Goal: Transaction & Acquisition: Purchase product/service

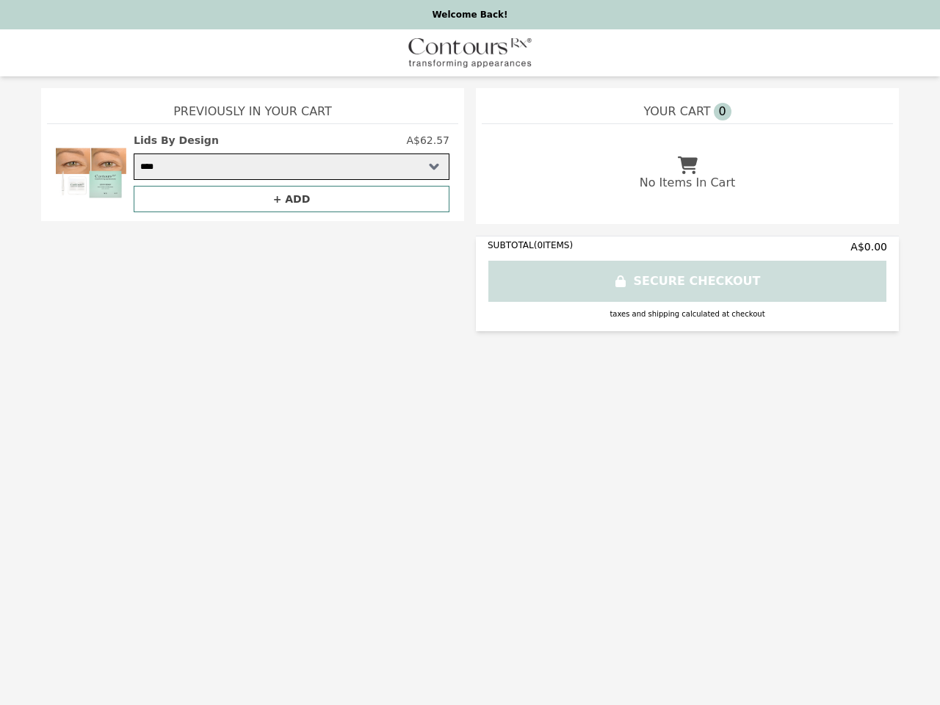
select select "**********"
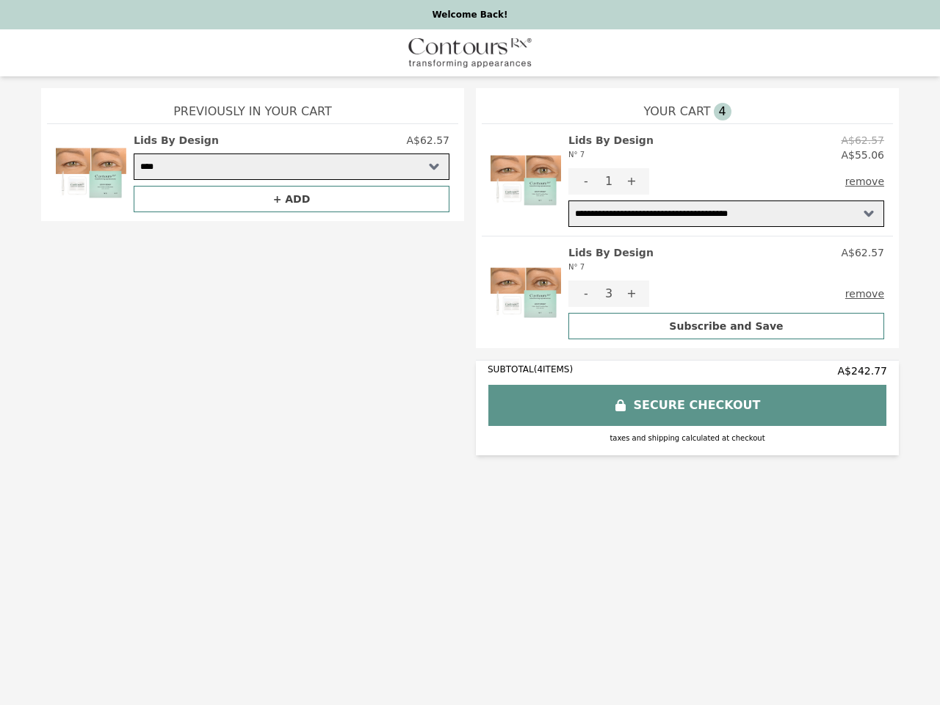
click at [526, 180] on img at bounding box center [525, 180] width 70 height 94
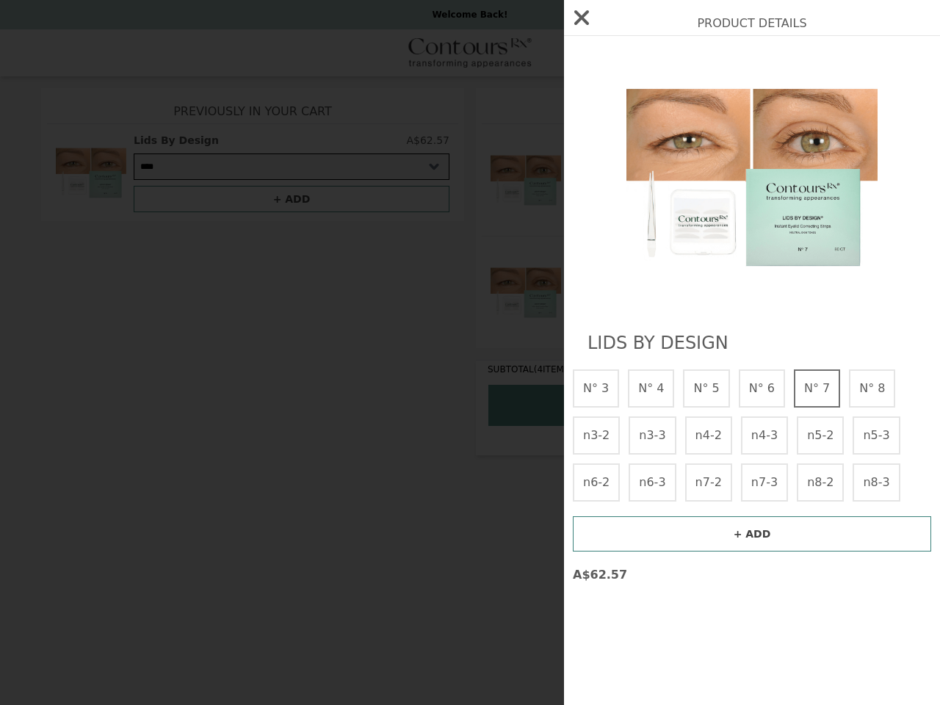
click at [586, 181] on div "Product Details Lids By Design N° 3 N° 4 N° 5 N° 6 N° 7 N° 8 n3-2 n3-3 n4-2 n4-…" at bounding box center [470, 352] width 940 height 705
click at [631, 181] on img at bounding box center [751, 176] width 269 height 251
click at [868, 181] on div "Product Details Lids By Design N° 3 N° 4 N° 5 N° 6 N° 7 N° 8 n3-2 n3-3 n4-2 n4-…" at bounding box center [470, 352] width 940 height 705
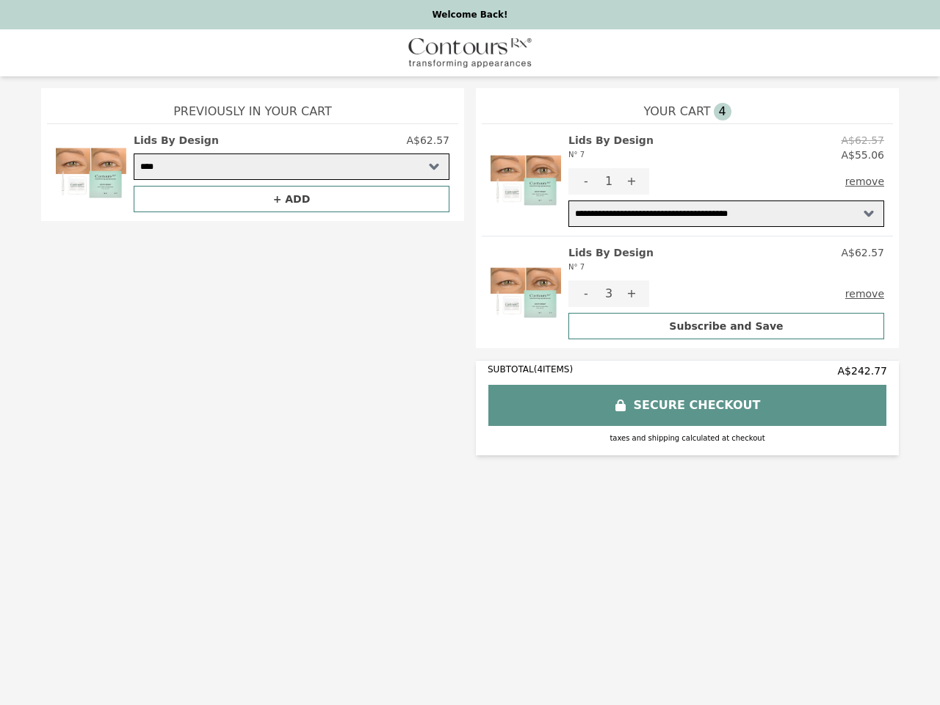
click at [526, 292] on img at bounding box center [525, 292] width 70 height 94
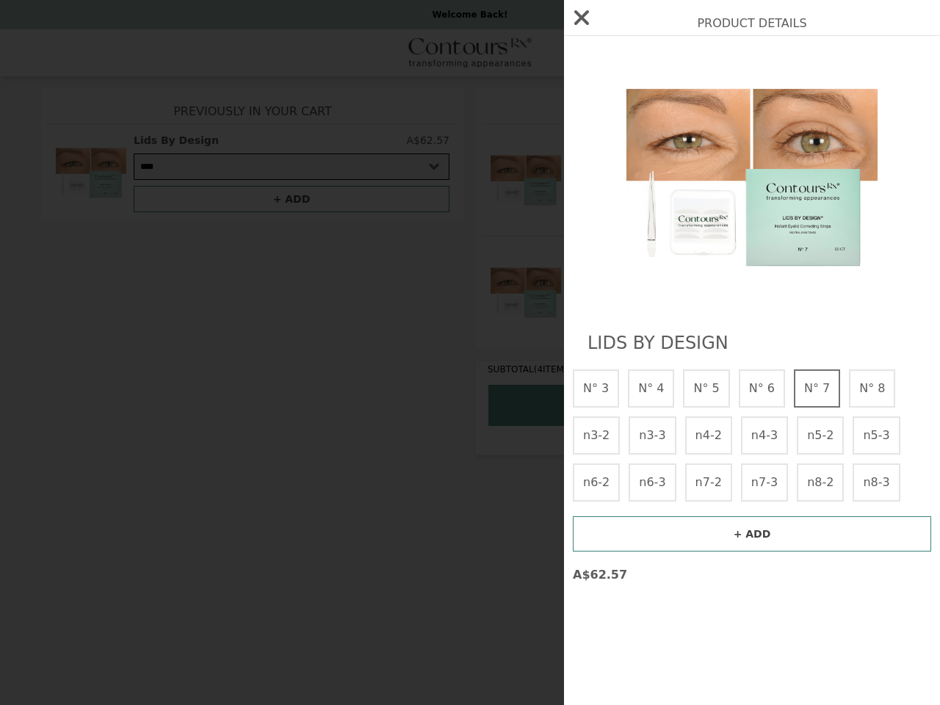
click at [726, 260] on div "Product Details Lids By Design N° 3 N° 4 N° 5 N° 6 N° 7 N° 8 n3-2 n3-3 n4-2 n4-…" at bounding box center [470, 352] width 940 height 705
click at [586, 294] on div "Product Details Lids By Design N° 3 N° 4 N° 5 N° 6 N° 7 N° 8 n3-2 n3-3 n4-2 n4-…" at bounding box center [470, 352] width 940 height 705
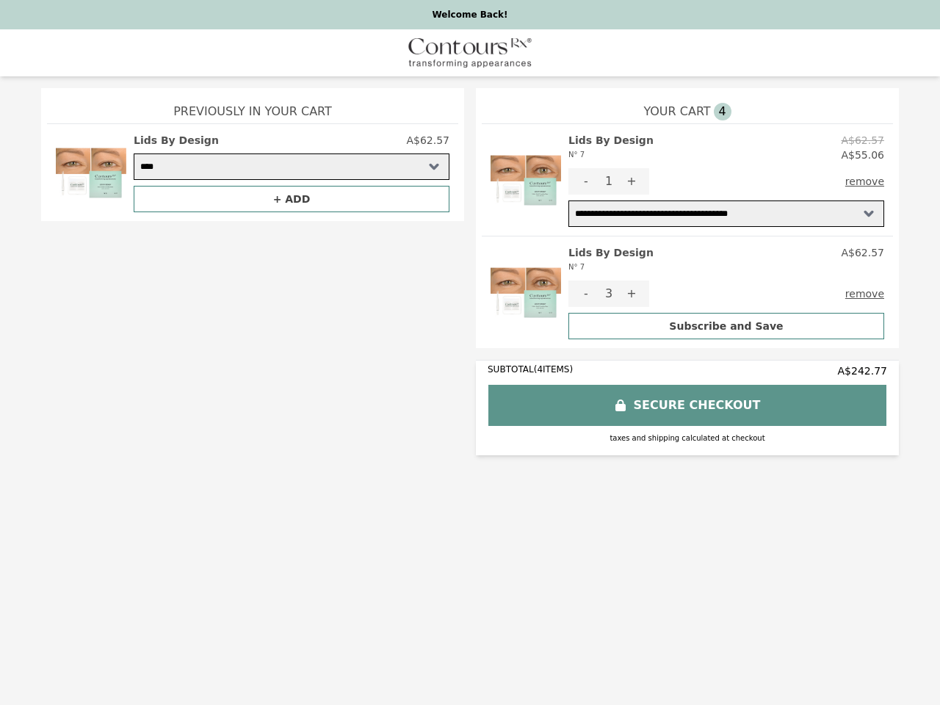
click at [631, 294] on button "+" at bounding box center [631, 293] width 35 height 26
click at [868, 294] on button "remove" at bounding box center [864, 293] width 39 height 26
